Goal: Information Seeking & Learning: Learn about a topic

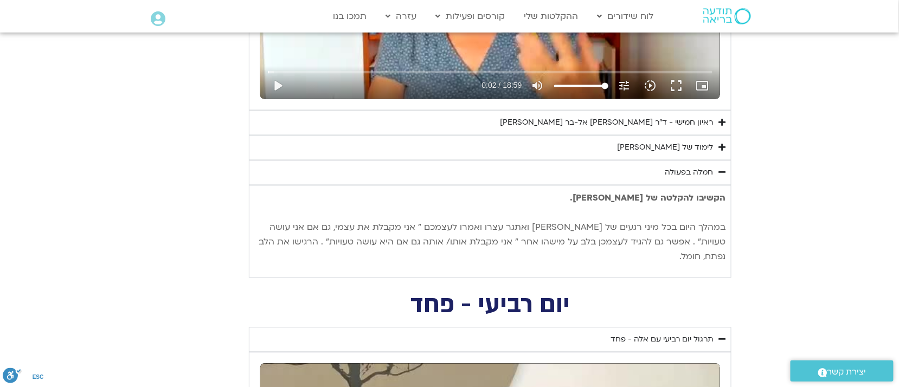
scroll to position [688, 0]
click at [675, 121] on div "ראיון חמישי - ד"ר אסף סטי אל-בר ודנה ברגר" at bounding box center [606, 123] width 213 height 13
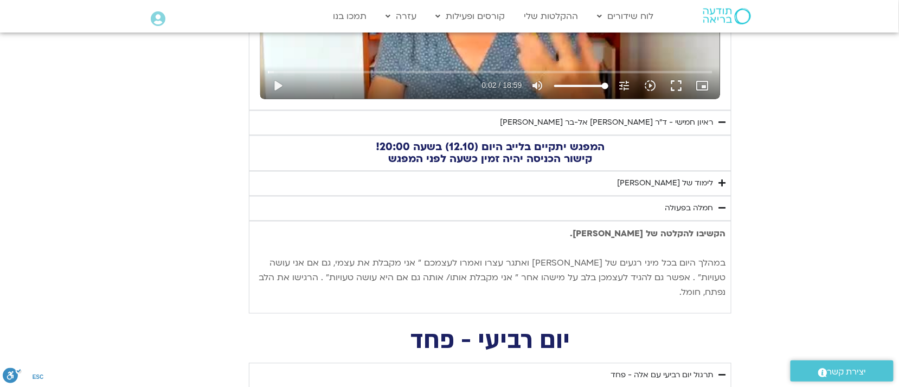
click at [705, 186] on div "לימוד של טארה" at bounding box center [665, 183] width 96 height 13
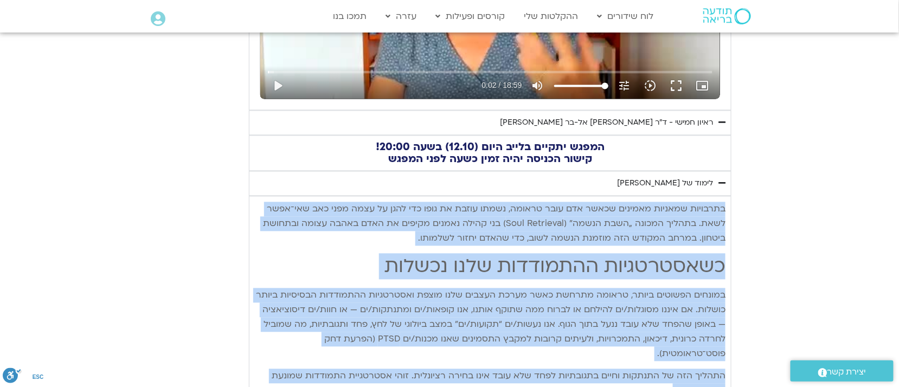
drag, startPoint x: 724, startPoint y: 207, endPoint x: 692, endPoint y: 371, distance: 167.2
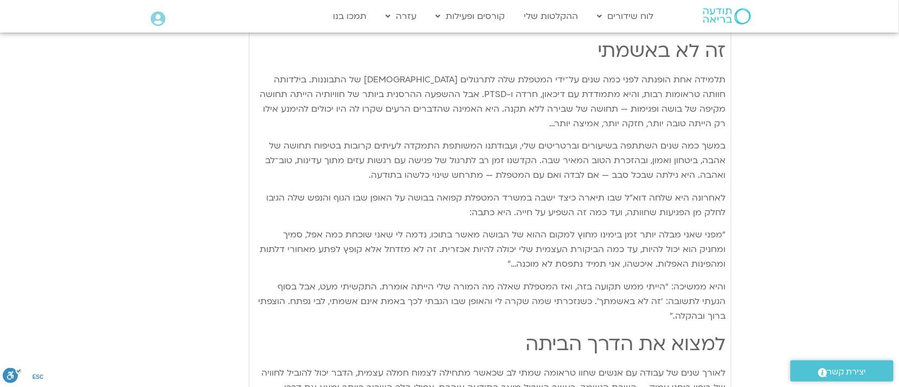
scroll to position [1447, 0]
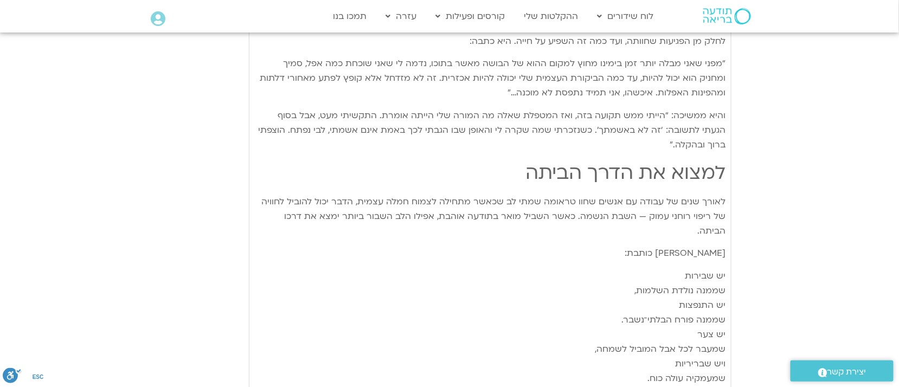
click at [692, 371] on p "יש שבירות שממנה נולדת השלמות, יש התנפצות שממנה פורח הבלתי־נשבר. יש צער שמעבר לכ…" at bounding box center [490, 393] width 470 height 249
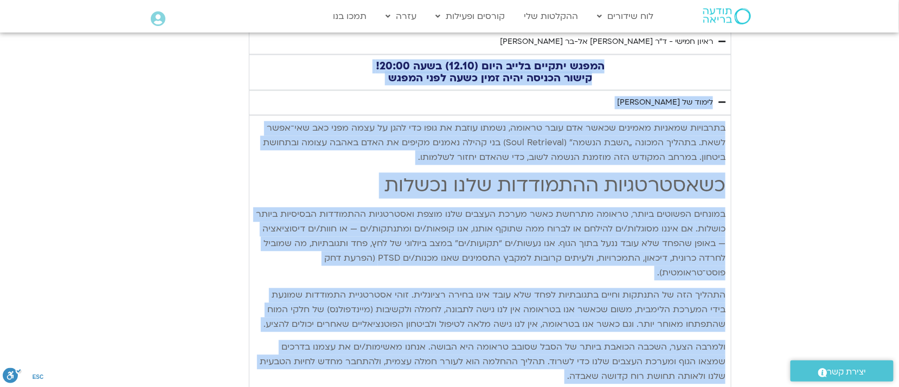
scroll to position [688, 0]
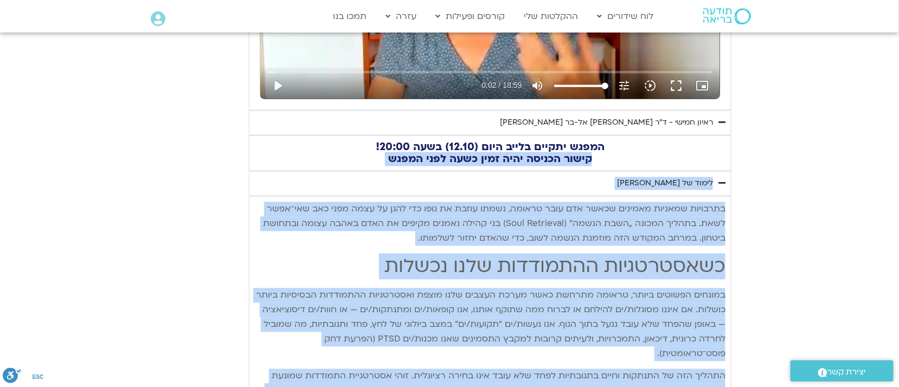
drag, startPoint x: 610, startPoint y: 101, endPoint x: 737, endPoint y: 171, distance: 144.3
click at [620, 175] on summary "לימוד של טארה" at bounding box center [490, 183] width 482 height 25
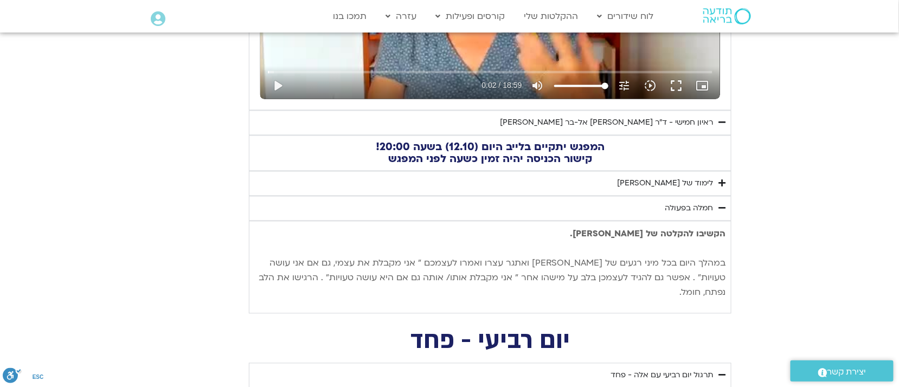
click at [689, 185] on div "לימוד של טארה" at bounding box center [665, 183] width 96 height 13
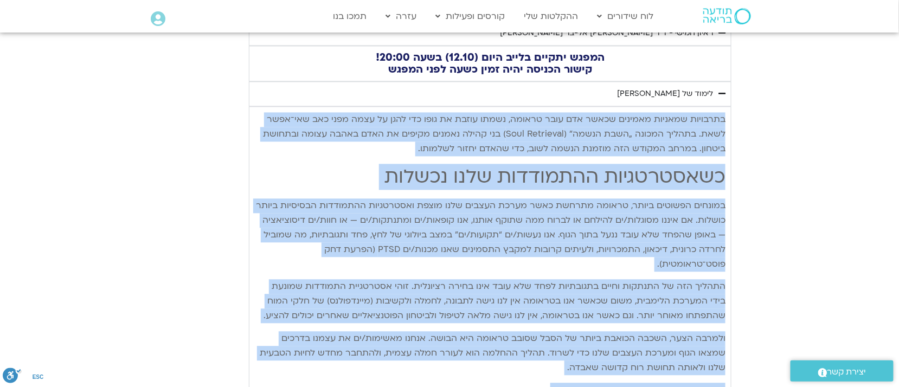
scroll to position [707, 0]
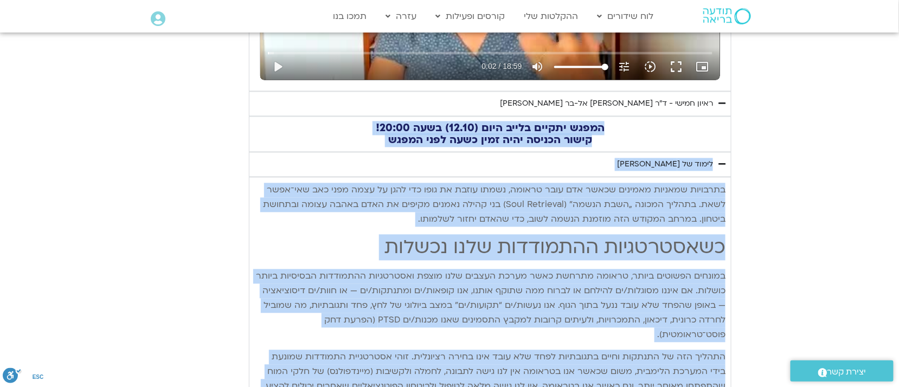
drag, startPoint x: 694, startPoint y: 257, endPoint x: 739, endPoint y: 107, distance: 157.2
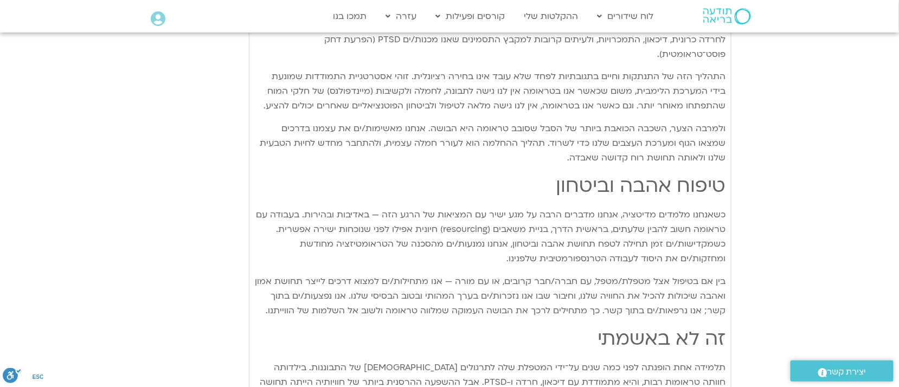
click at [739, 107] on section "יום חמישי - אשמה תרגול יום חמישי עם סנדיה - אשמה נא להזין כתובת אימייל כדי לצפו…" at bounding box center [449, 290] width 899 height 1637
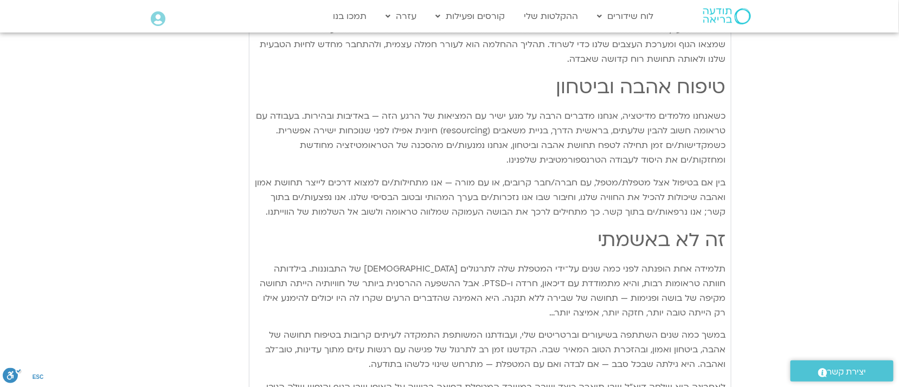
click at [739, 107] on section "יום חמישי - אשמה תרגול יום חמישי עם סנדיה - אשמה נא להזין כתובת אימייל כדי לצפו…" at bounding box center [449, 191] width 899 height 1637
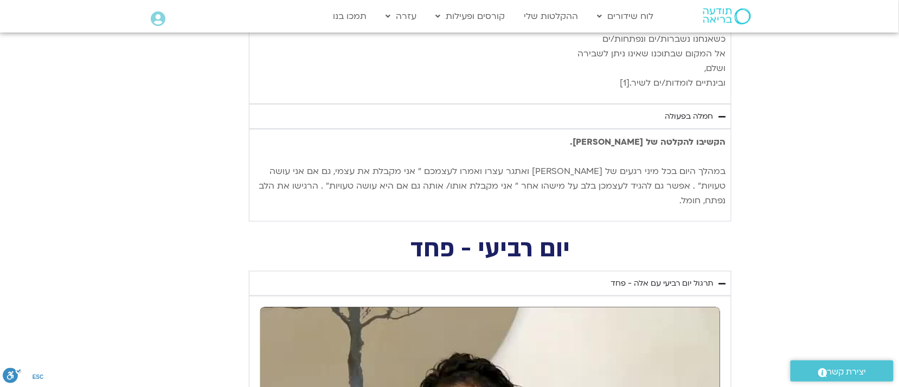
scroll to position [1656, 0]
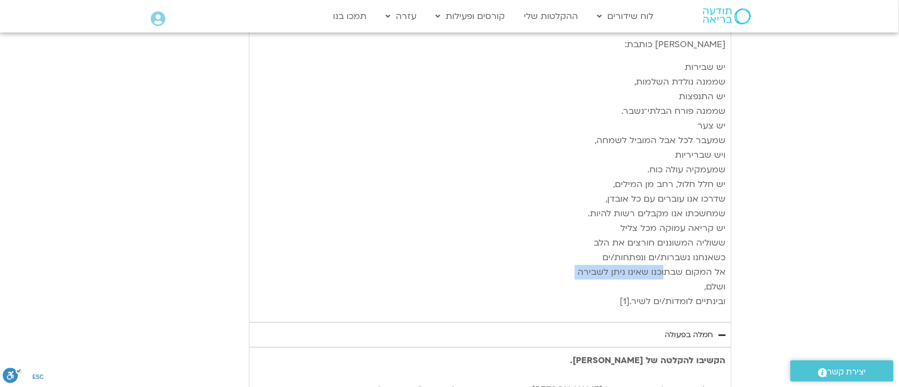
drag, startPoint x: 667, startPoint y: 244, endPoint x: 738, endPoint y: 263, distance: 73.6
click at [716, 254] on p "יש שבירות שממנה נולדת השלמות, יש התנפצות שממנה פורח הבלתי־נשבר. יש צער שמעבר לכ…" at bounding box center [490, 184] width 470 height 249
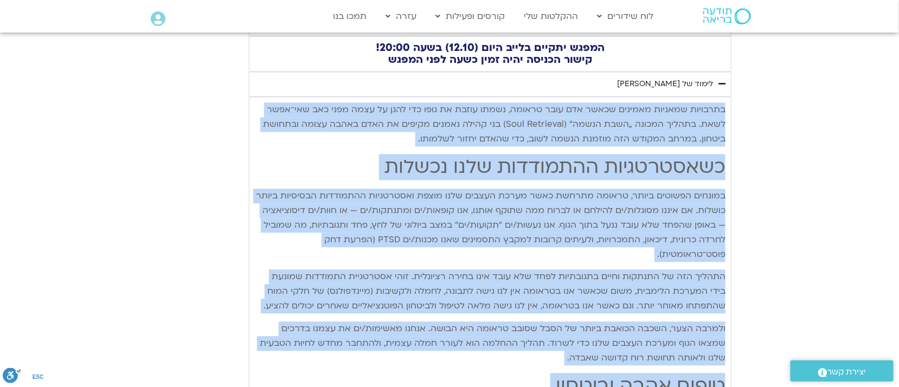
scroll to position [707, 0]
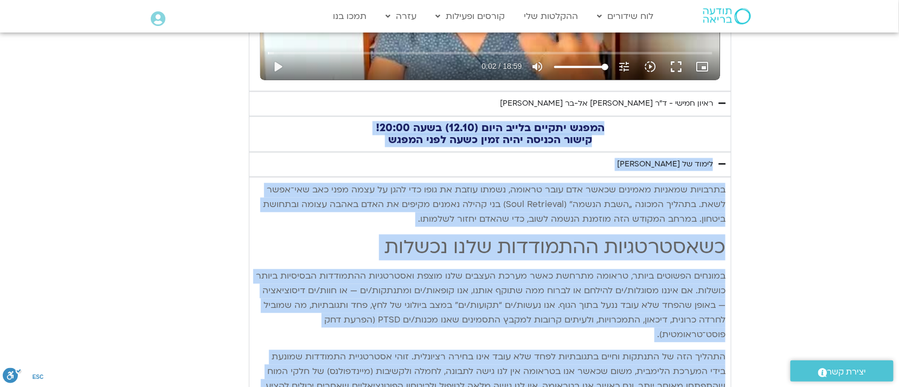
drag, startPoint x: 704, startPoint y: 256, endPoint x: 724, endPoint y: 92, distance: 165.0
click at [648, 172] on summary "לימוד של טארה" at bounding box center [490, 164] width 482 height 25
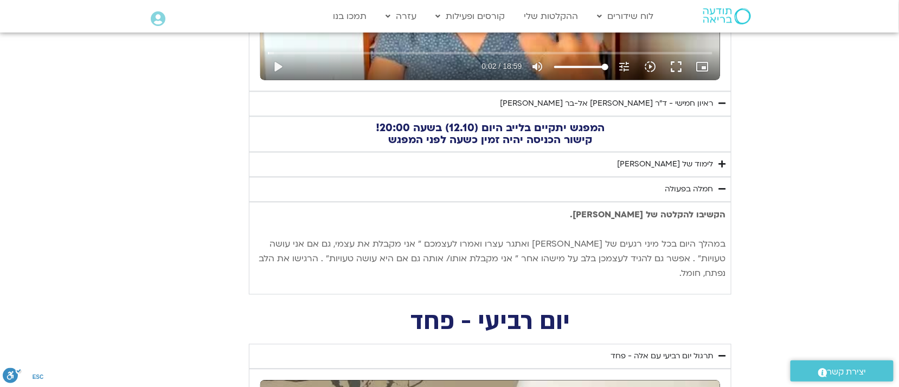
click at [713, 165] on summary "לימוד של טארה" at bounding box center [490, 164] width 482 height 25
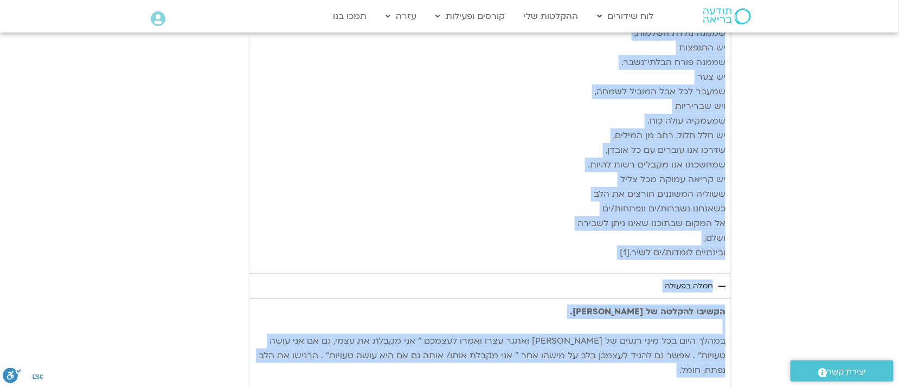
scroll to position [1869, 0]
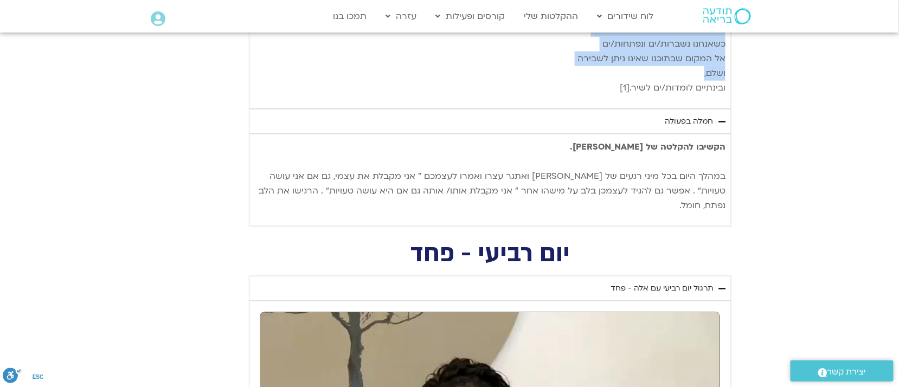
drag, startPoint x: 721, startPoint y: 186, endPoint x: 703, endPoint y: 46, distance: 141.0
copy div "תרבויות שמאניות מאמינים שכאשר אדם עובר טראומה, נשמתו עוזבת את גופו כדי להגן על …"
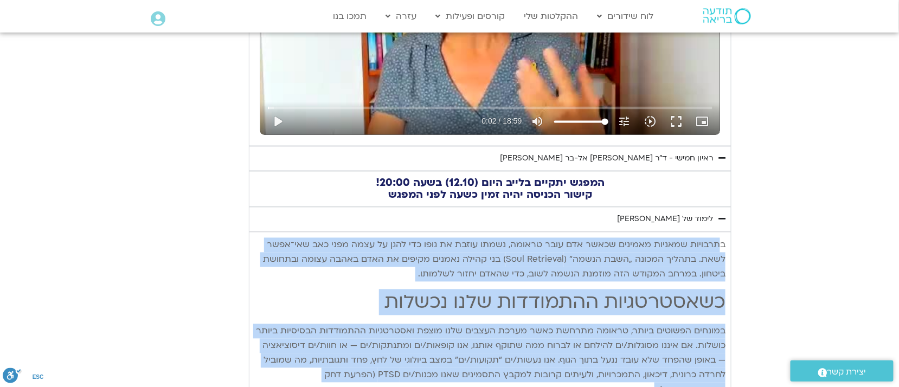
scroll to position [541, 0]
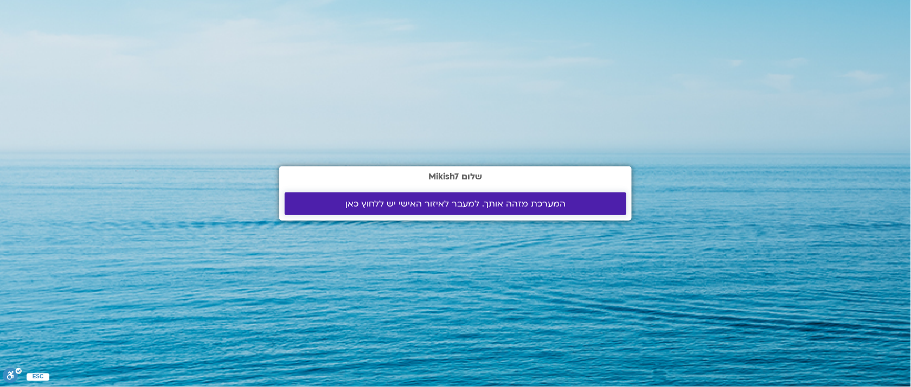
click at [480, 203] on span "המערכת מזהה אותך. למעבר לאיזור האישי יש ללחוץ כאן" at bounding box center [455, 204] width 220 height 10
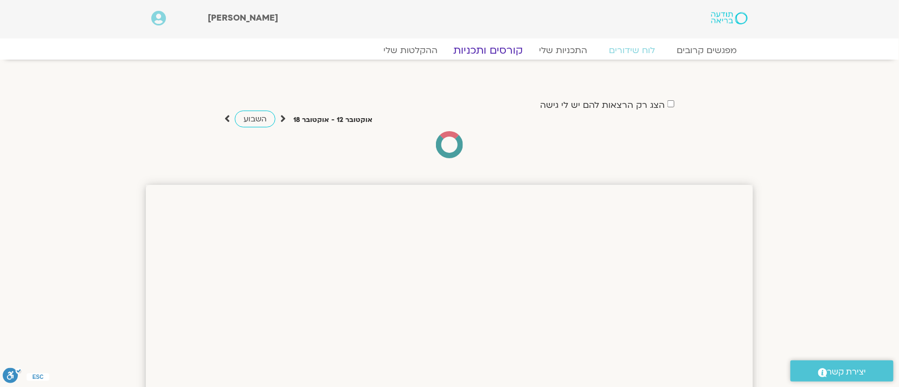
click at [494, 53] on link "קורסים ותכניות" at bounding box center [487, 50] width 95 height 13
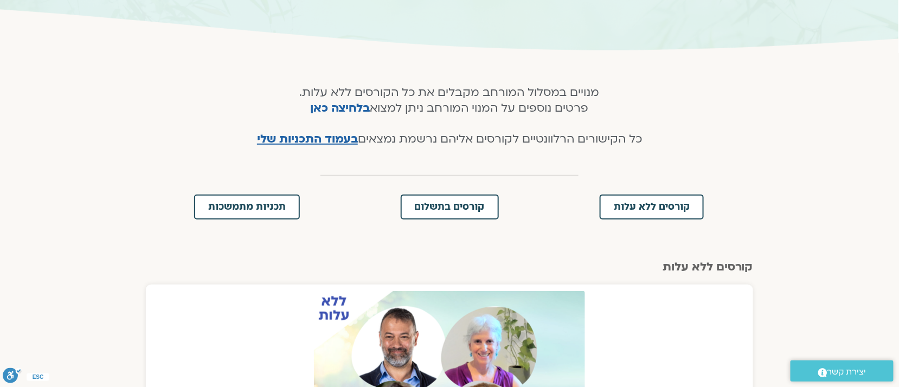
scroll to position [190, 0]
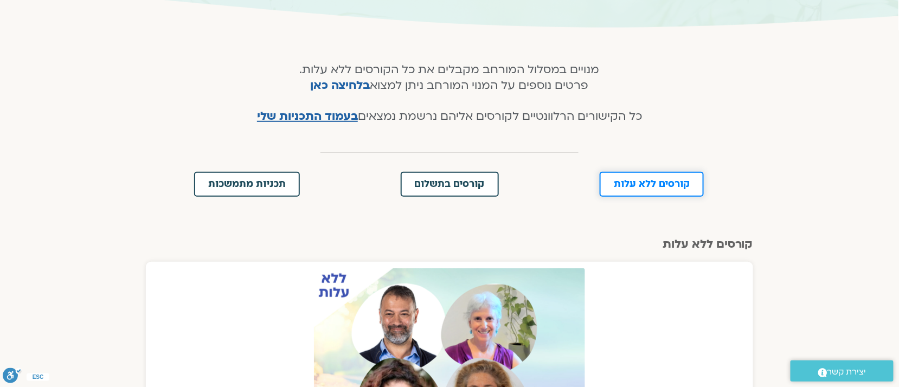
click at [679, 189] on link "קורסים ללא עלות" at bounding box center [651, 184] width 104 height 25
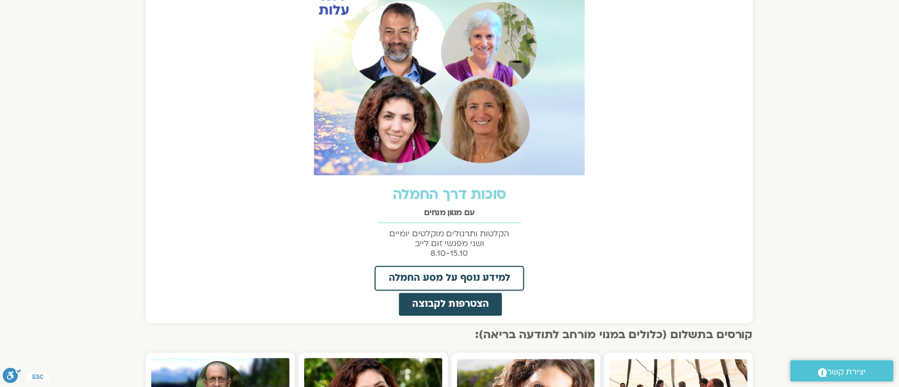
scroll to position [449, 0]
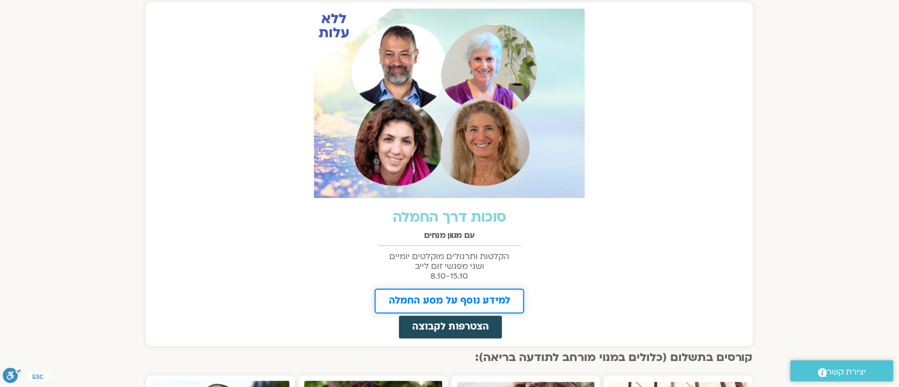
click at [462, 296] on span "למידע נוסף על מסע החמלה" at bounding box center [449, 301] width 121 height 10
